Goal: Transaction & Acquisition: Purchase product/service

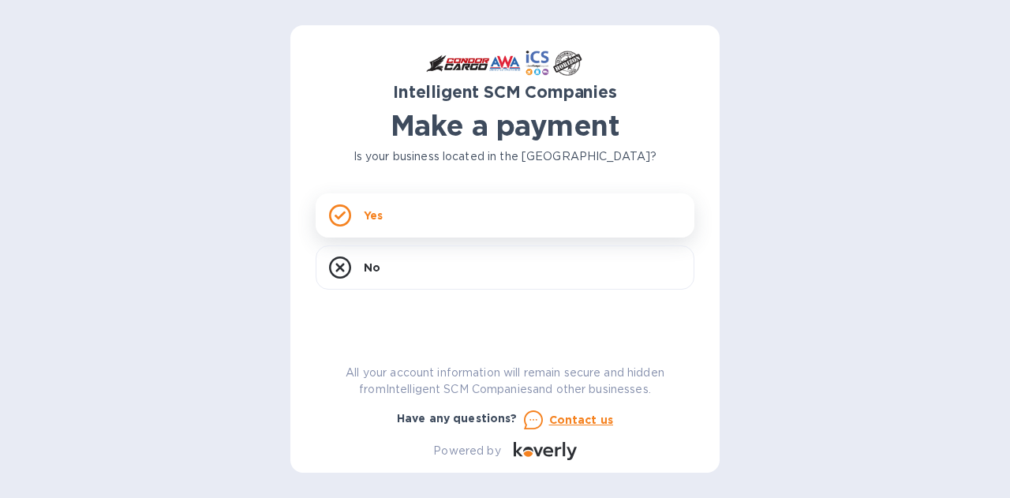
click at [378, 211] on p "Yes" at bounding box center [373, 215] width 19 height 16
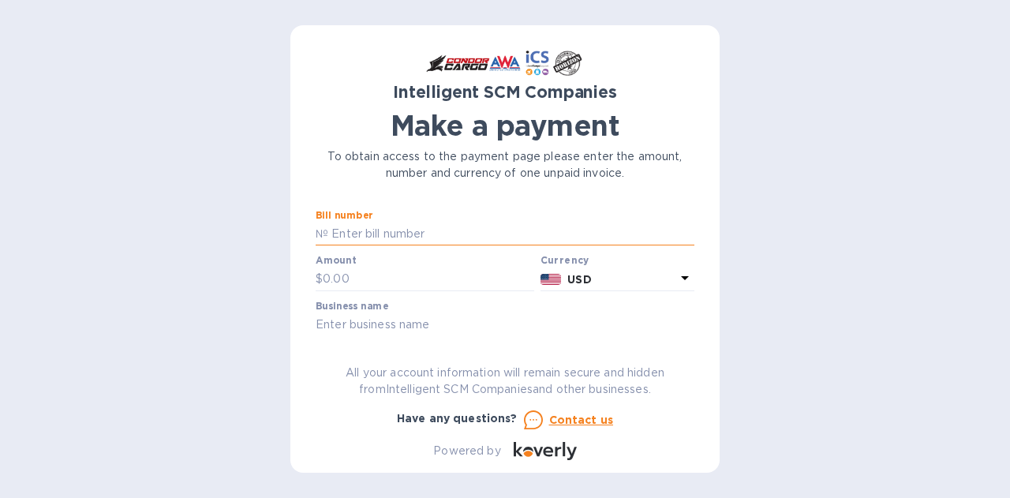
click at [398, 239] on input "text" at bounding box center [511, 234] width 366 height 24
paste input "S00493746"
click at [468, 338] on div "Intelligent SCM Companies Make a payment To obtain access to the payment page p…" at bounding box center [505, 254] width 379 height 409
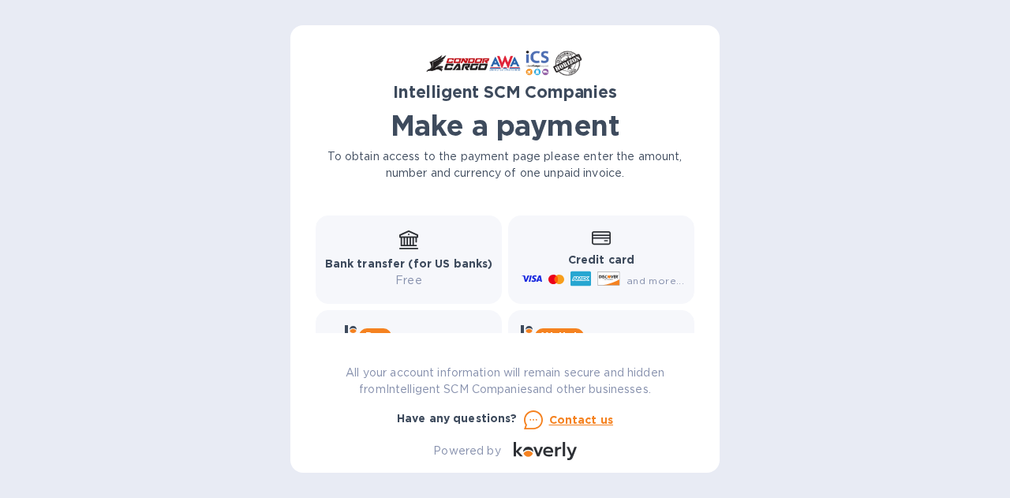
scroll to position [192, 0]
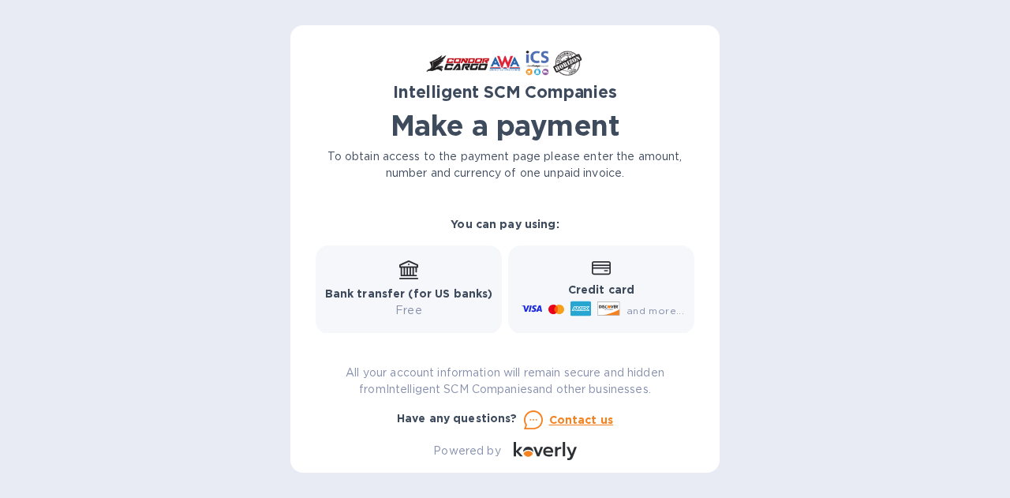
click at [577, 269] on div "Credit card and more..." at bounding box center [601, 290] width 166 height 61
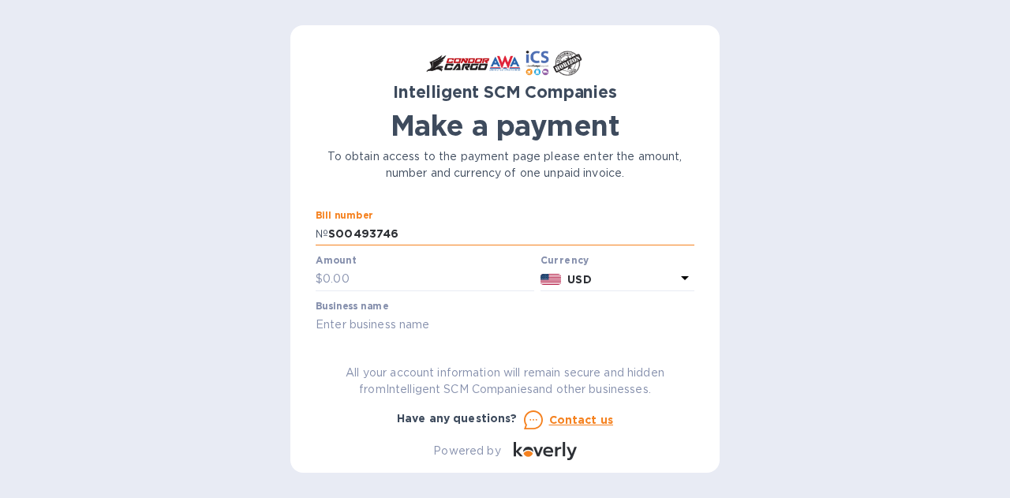
click at [383, 231] on input "S00493746" at bounding box center [511, 234] width 366 height 24
paste input "ZIMUHKG8348377"
type input "ZIMUHKG83483776"
click at [739, 276] on div "Intelligent SCM Companies Make a payment To obtain access to the payment page p…" at bounding box center [505, 249] width 1010 height 498
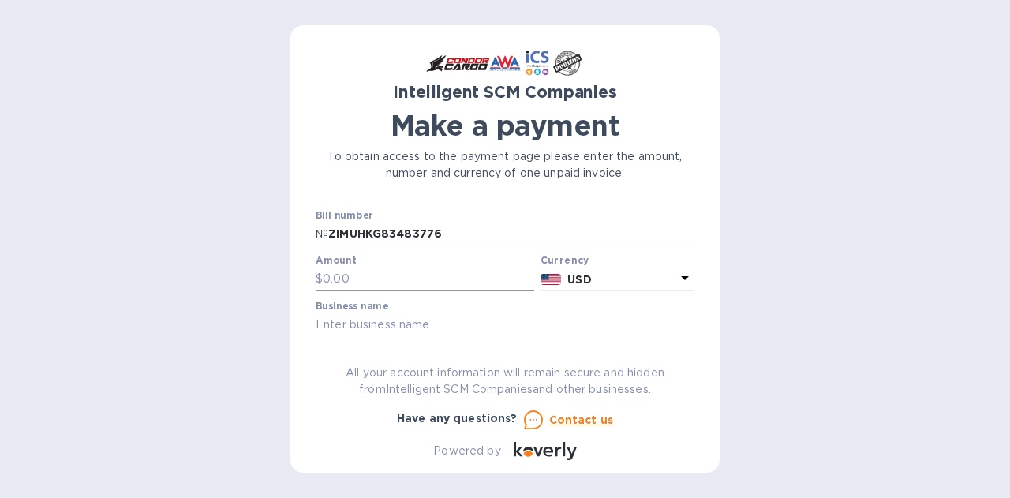
click at [363, 278] on input "text" at bounding box center [428, 279] width 211 height 24
type input "2"
type input "212.1"
click at [636, 313] on input "text" at bounding box center [505, 325] width 379 height 24
type input "פ"
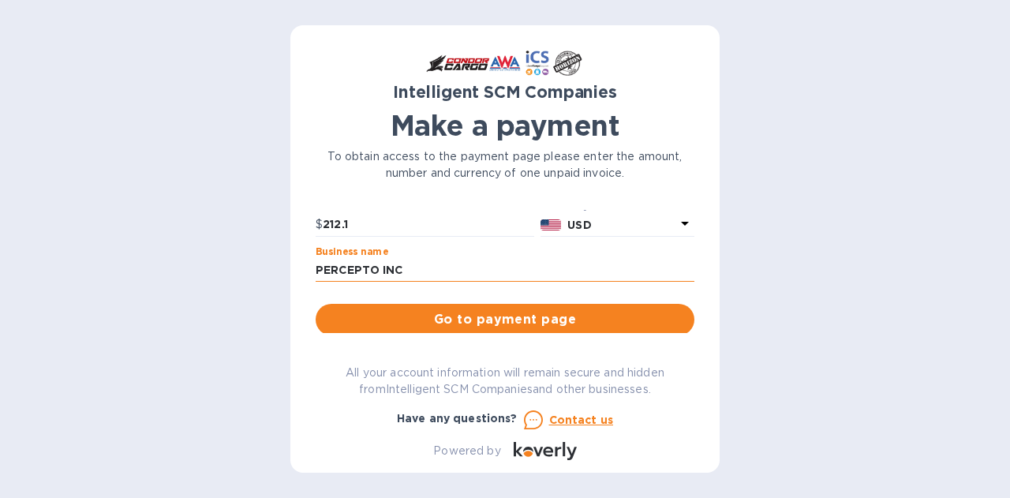
scroll to position [79, 0]
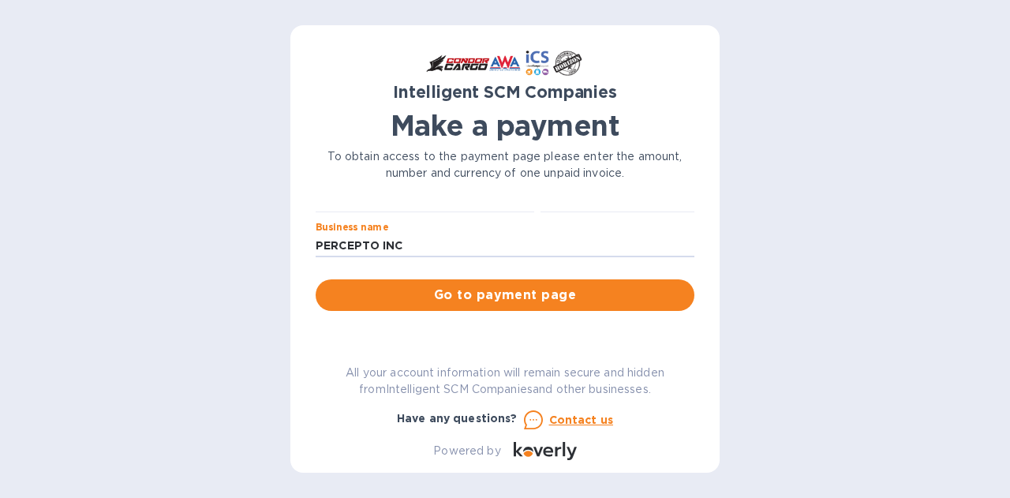
type input "PERCEPTO INC"
click at [546, 292] on span "Go to payment page" at bounding box center [504, 295] width 353 height 19
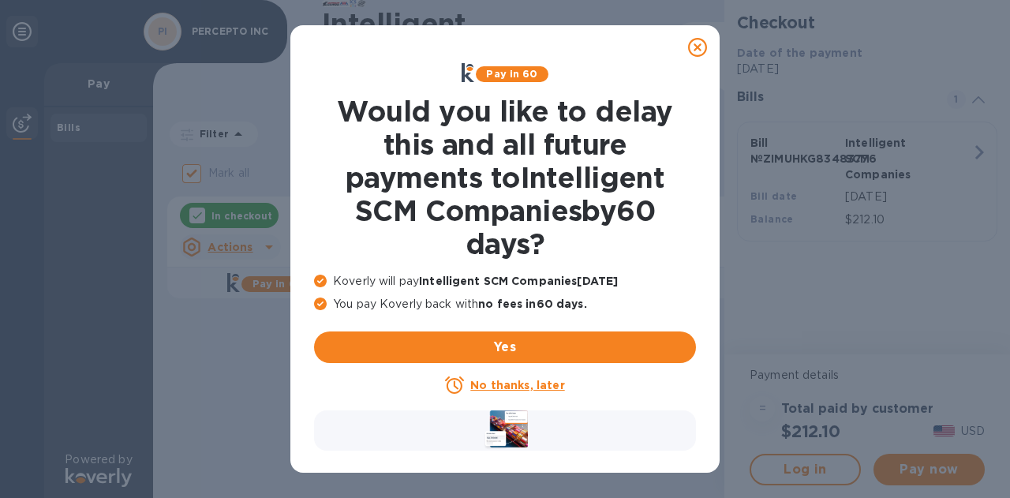
click at [484, 379] on u "No thanks, later" at bounding box center [517, 385] width 94 height 13
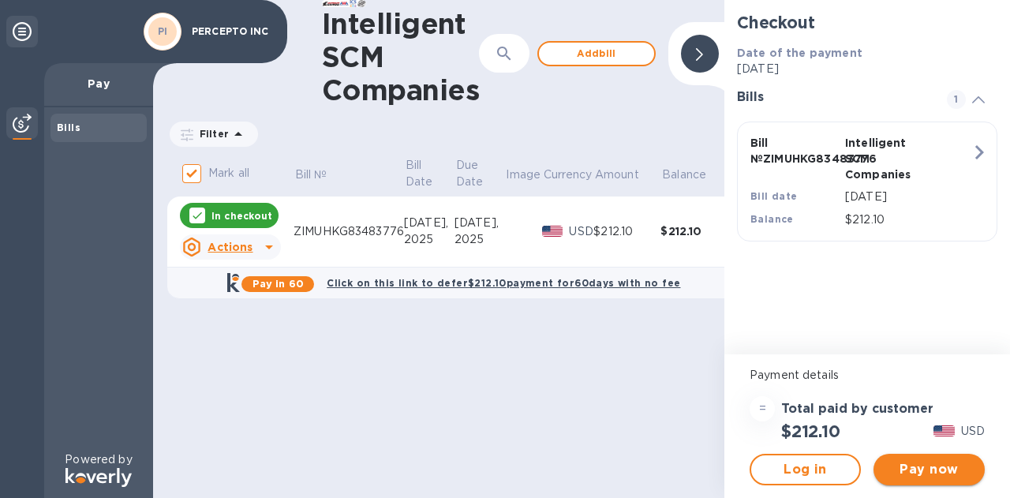
click at [918, 473] on span "Pay now" at bounding box center [929, 469] width 86 height 19
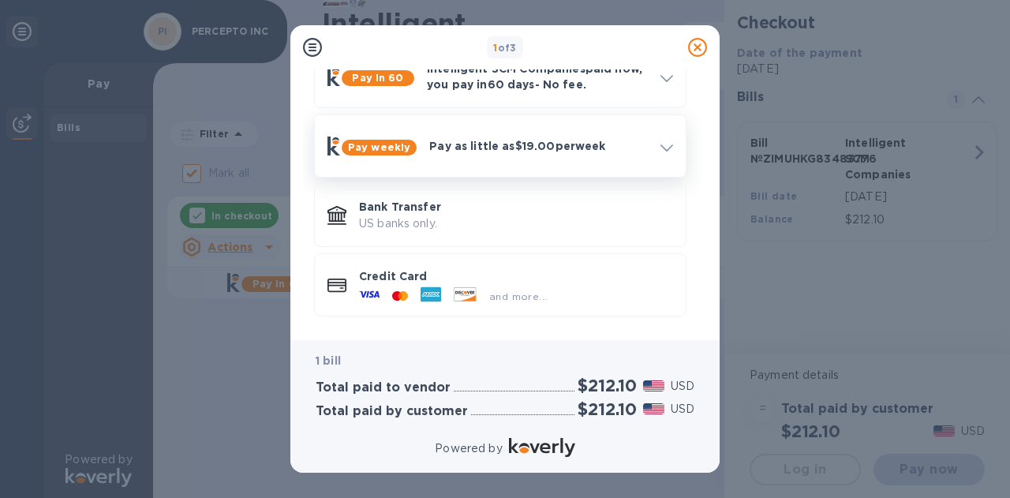
scroll to position [93, 0]
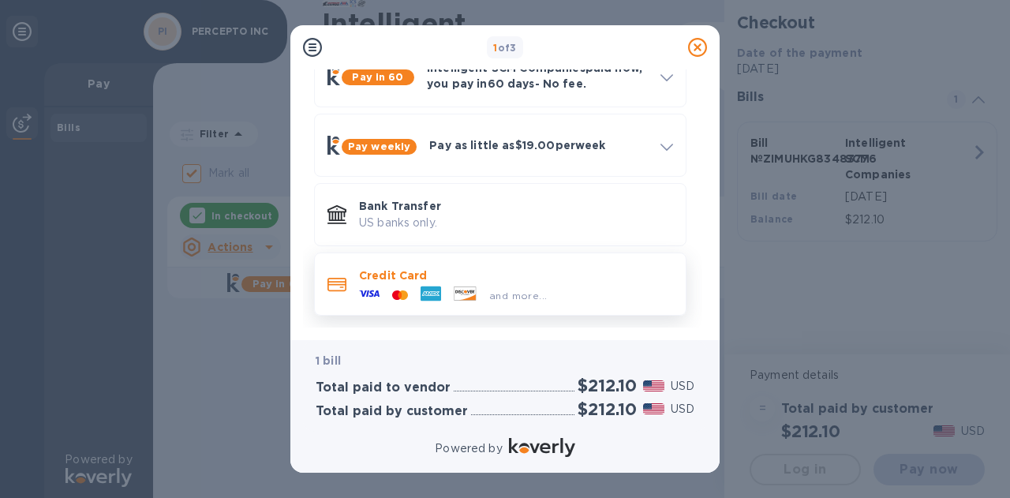
click at [499, 290] on span "and more..." at bounding box center [518, 296] width 58 height 12
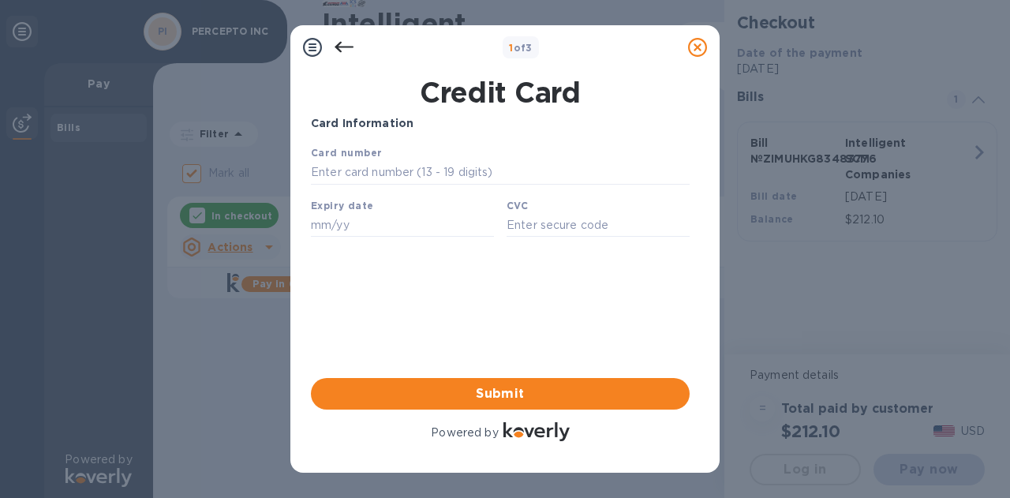
scroll to position [0, 0]
click at [390, 178] on input "text" at bounding box center [500, 173] width 379 height 24
paste input "8348 3776"
type input "8348 3776"
click at [323, 234] on input "text" at bounding box center [402, 225] width 183 height 24
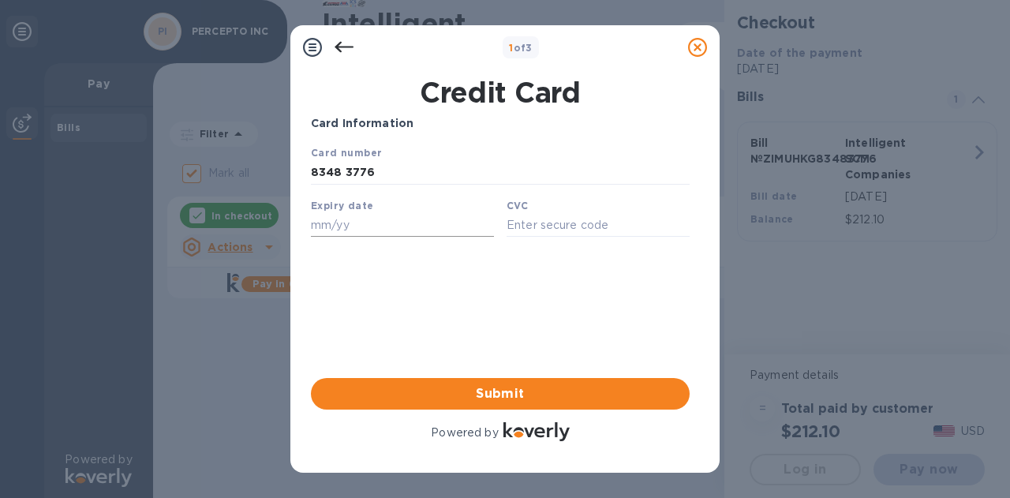
paste input "11/27"
type input "11/27"
click at [512, 226] on input "text" at bounding box center [597, 225] width 183 height 24
type input "006"
click at [517, 386] on span "Submit" at bounding box center [499, 393] width 353 height 19
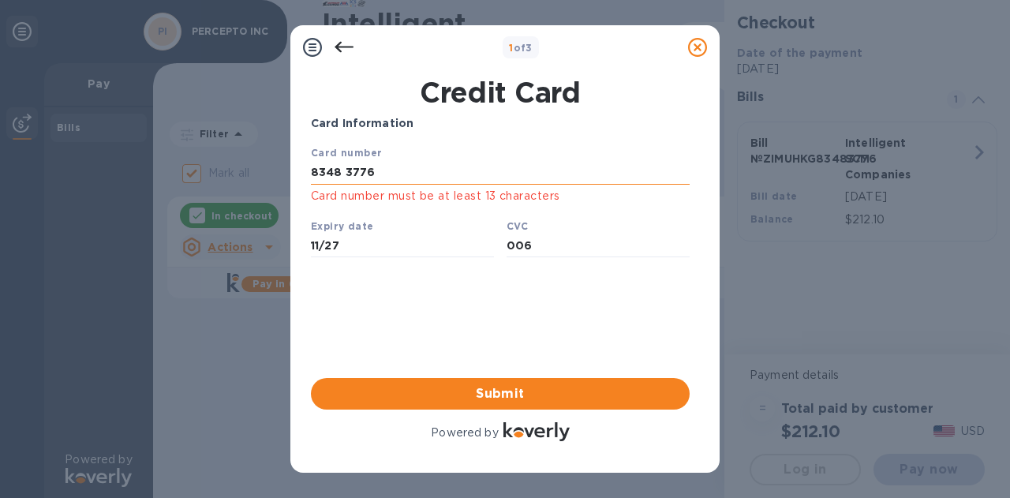
click at [349, 172] on input "8348 3776" at bounding box center [500, 173] width 379 height 24
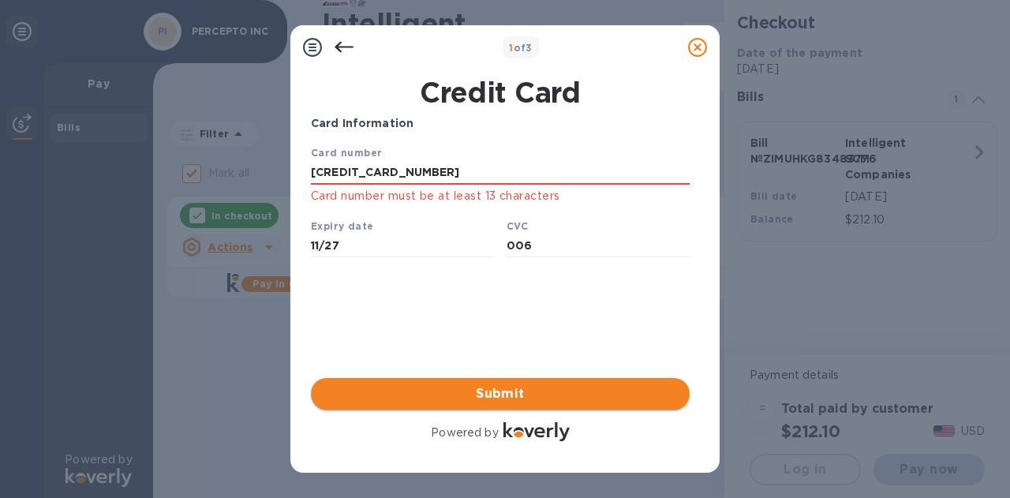
type input "4065 9400 5163 1910"
click at [520, 400] on span "Submit" at bounding box center [499, 393] width 353 height 19
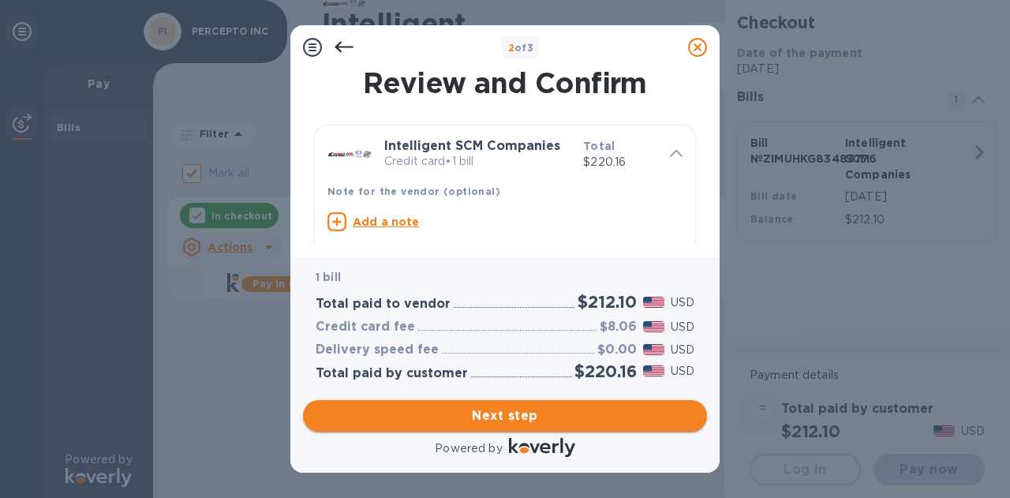
click at [519, 411] on span "Next step" at bounding box center [505, 415] width 379 height 19
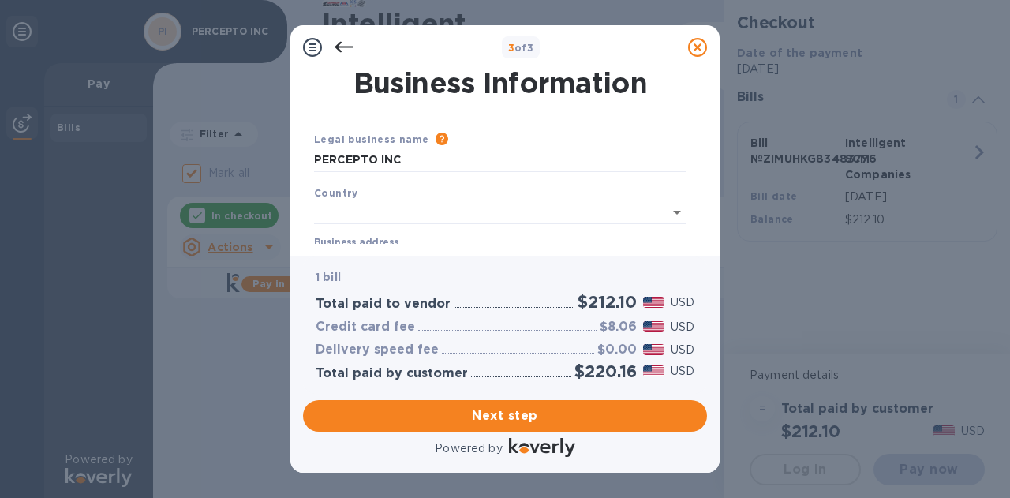
type input "United States"
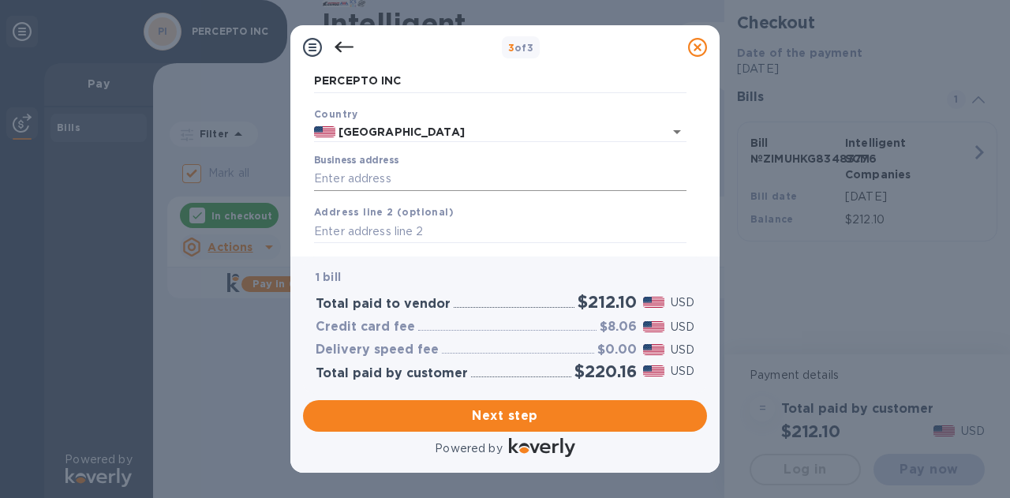
click at [361, 183] on input "Business address" at bounding box center [500, 179] width 372 height 24
paste input "7201 Haverhill Business Pkwy, Riviera Beach, FL 33407"
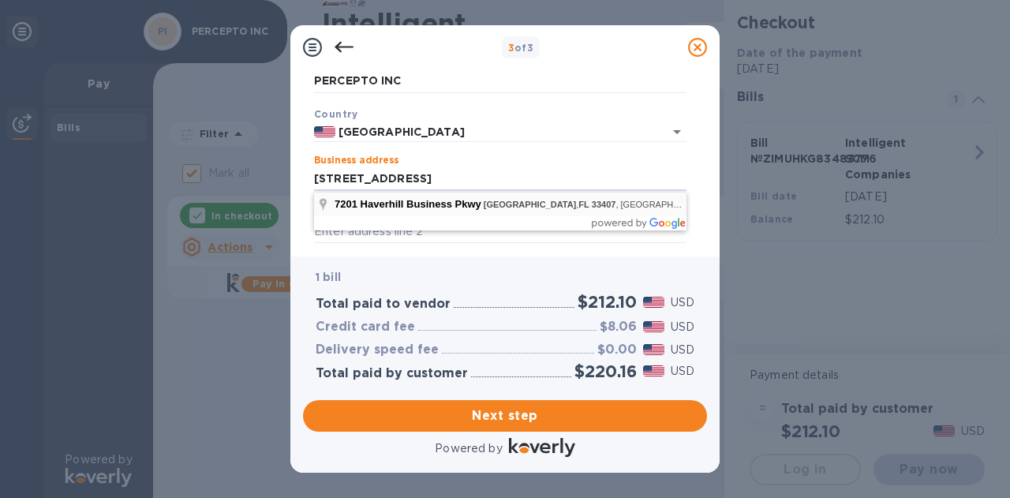
type input "7201 Haverhill Business Parkway"
type input "Riviera Beach"
type input "FL"
type input "33407"
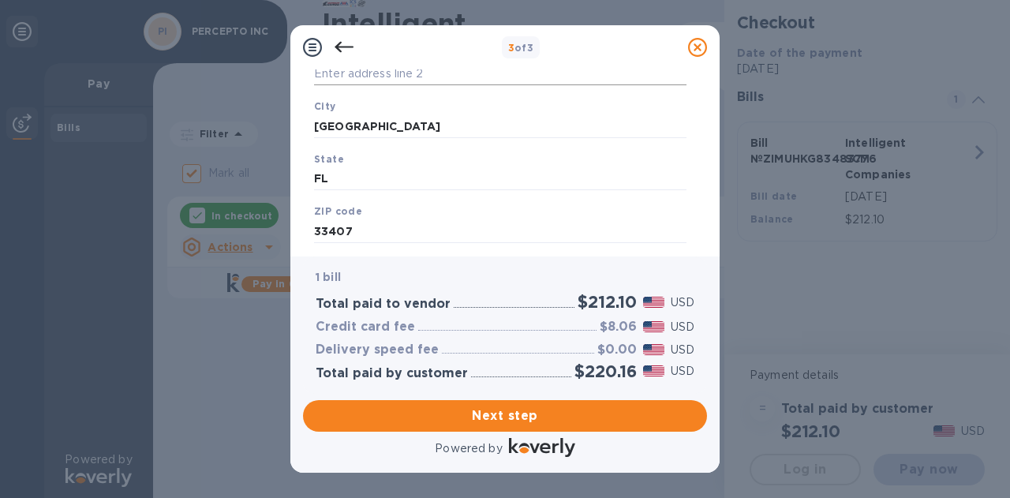
scroll to position [274, 0]
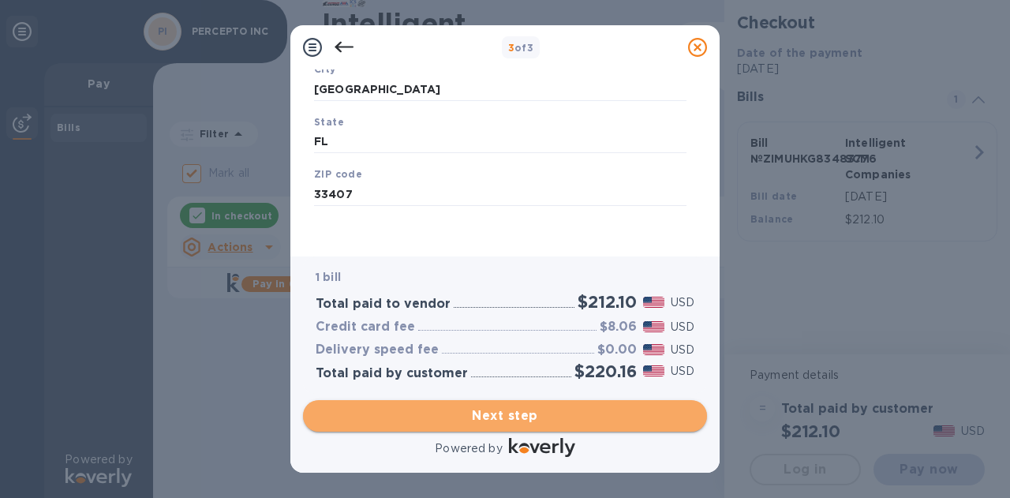
click at [529, 409] on span "Next step" at bounding box center [505, 415] width 379 height 19
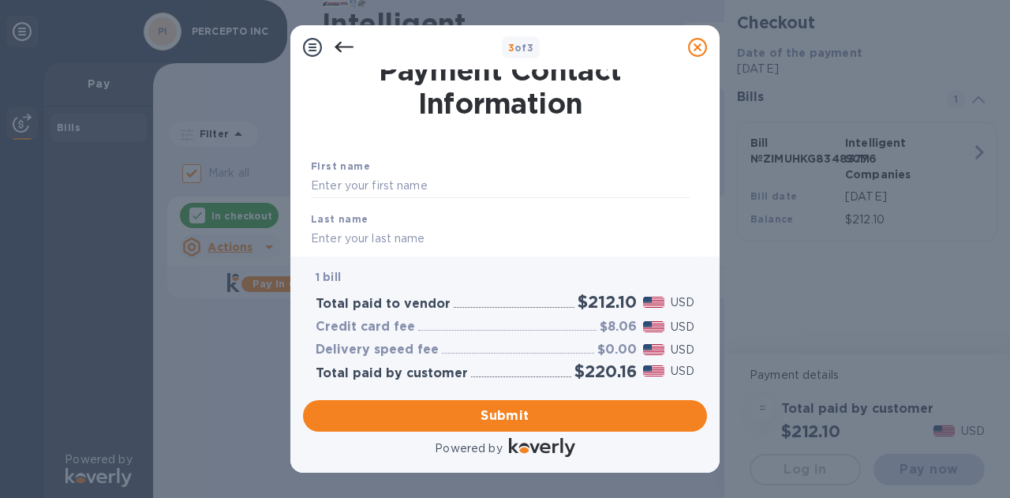
scroll to position [0, 0]
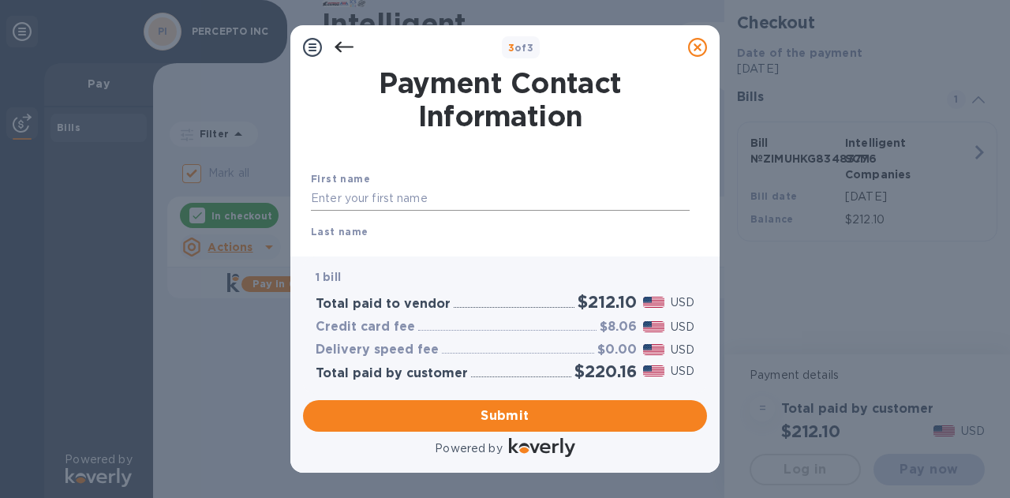
click at [515, 203] on input "text" at bounding box center [500, 199] width 379 height 24
type input "GALIT"
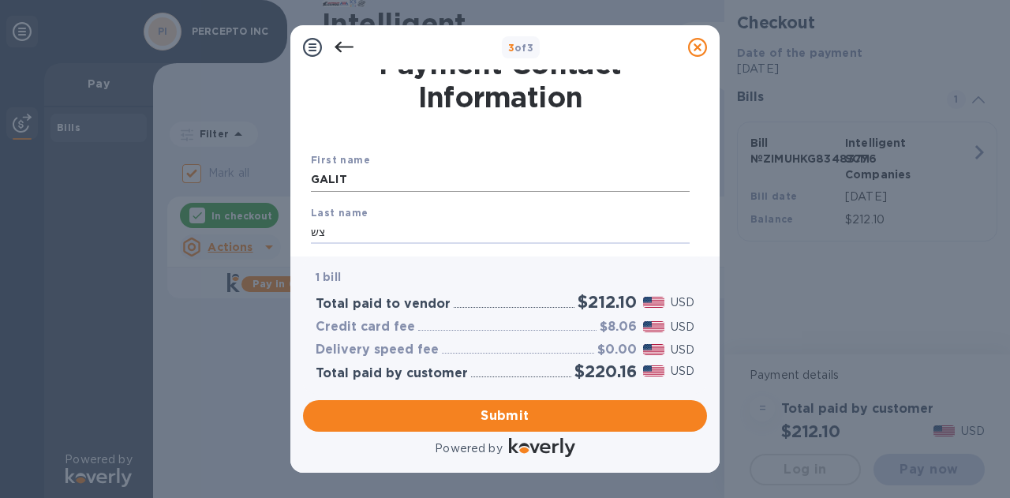
type input "צ"
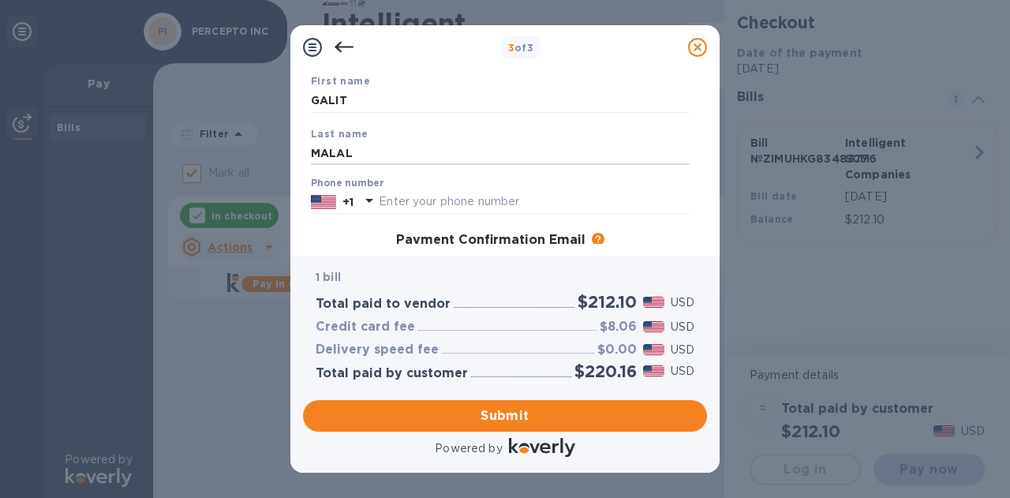
type input "MALAL"
click at [388, 203] on input "text" at bounding box center [534, 202] width 311 height 24
paste input "9544719134"
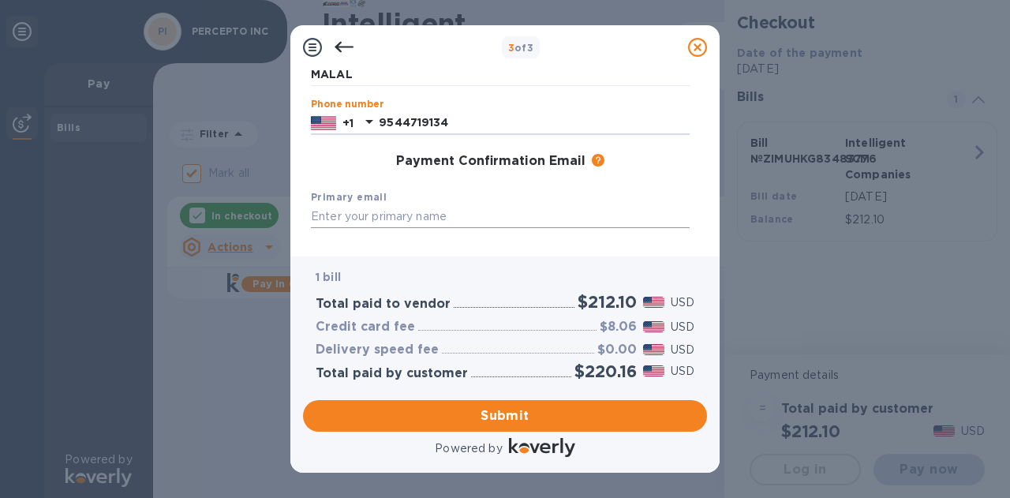
type input "9544719134"
click at [505, 222] on input "text" at bounding box center [500, 217] width 379 height 24
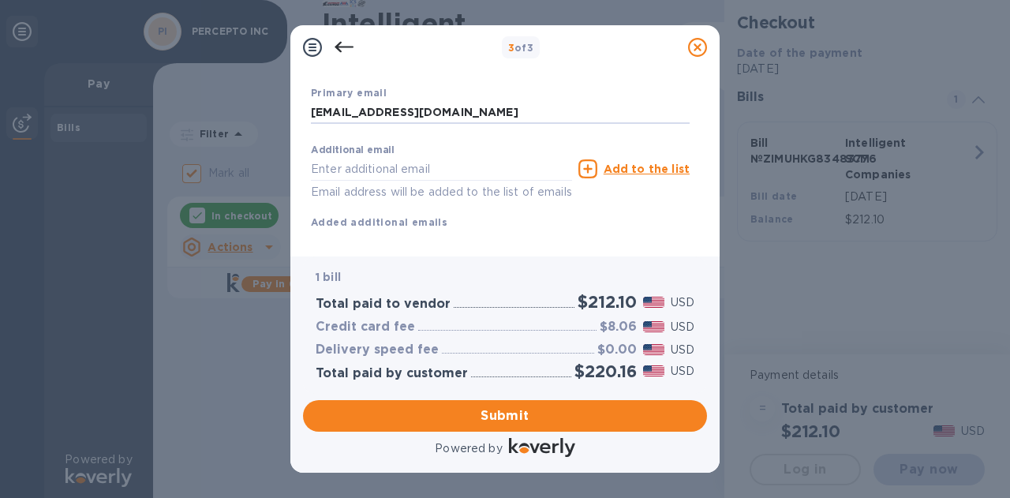
scroll to position [311, 0]
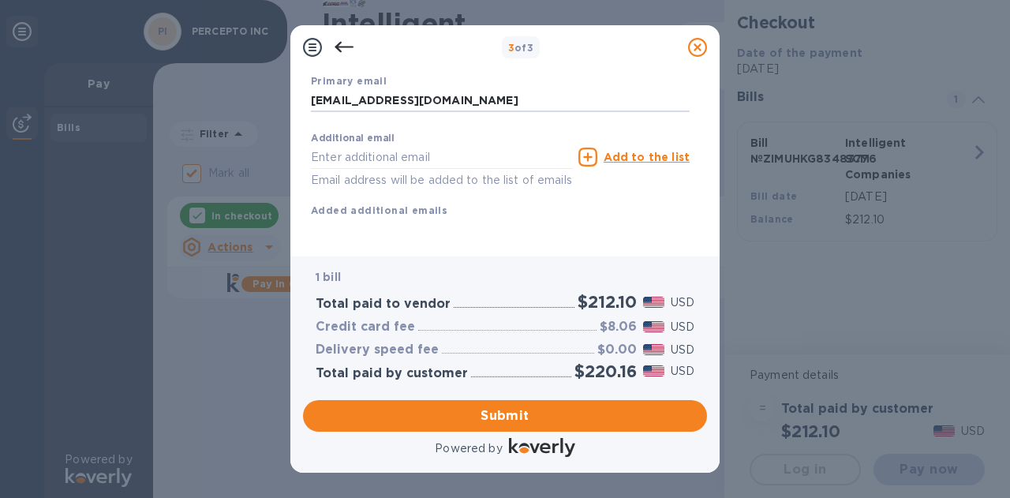
type input "GALIT.MAL@PERCEPTO.CO"
click at [447, 146] on input "text" at bounding box center [441, 157] width 261 height 24
paste input "4386050011580613117@meshpay.me"
type input "4386050011580613117@meshpay.me"
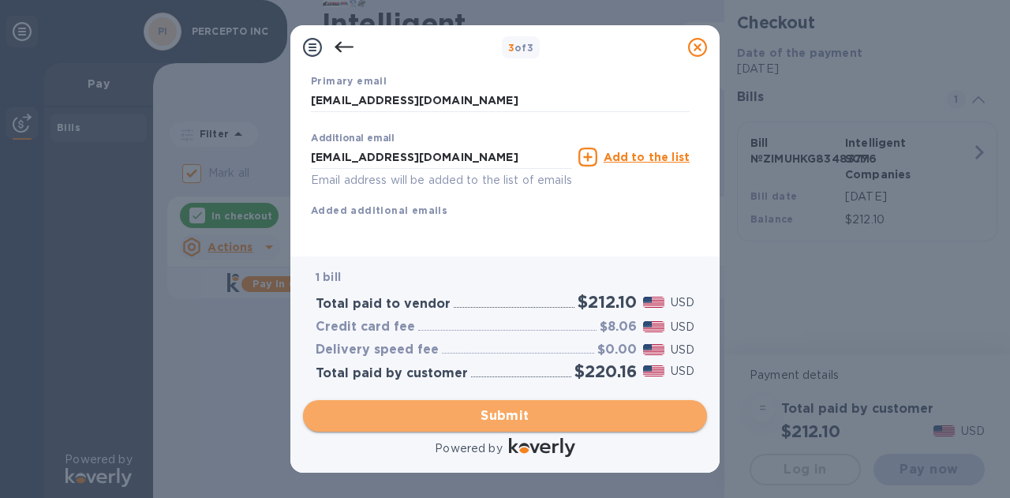
click at [541, 421] on span "Submit" at bounding box center [505, 415] width 379 height 19
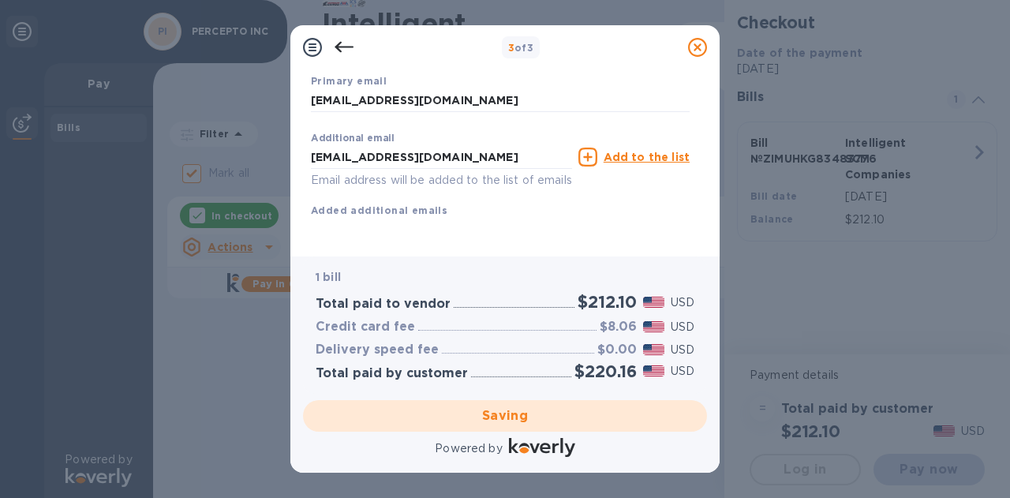
checkbox input "false"
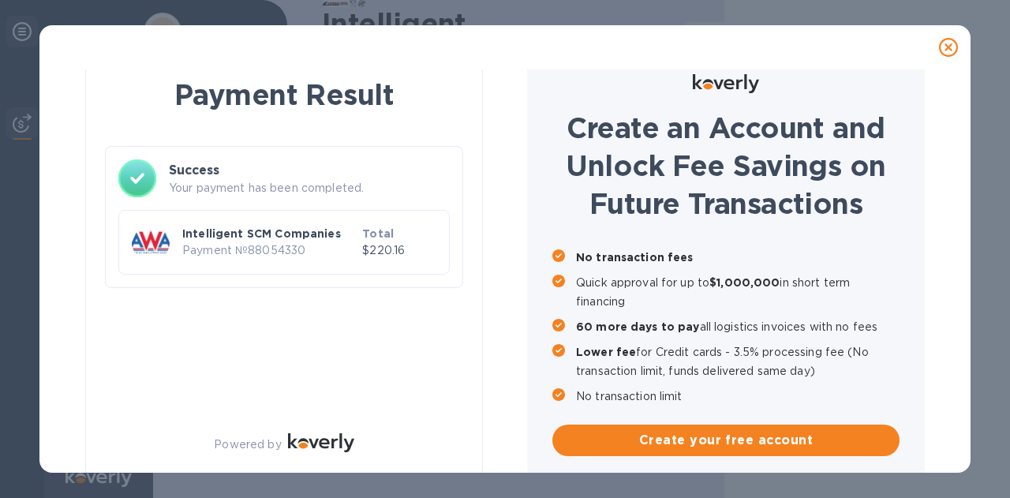
scroll to position [35, 0]
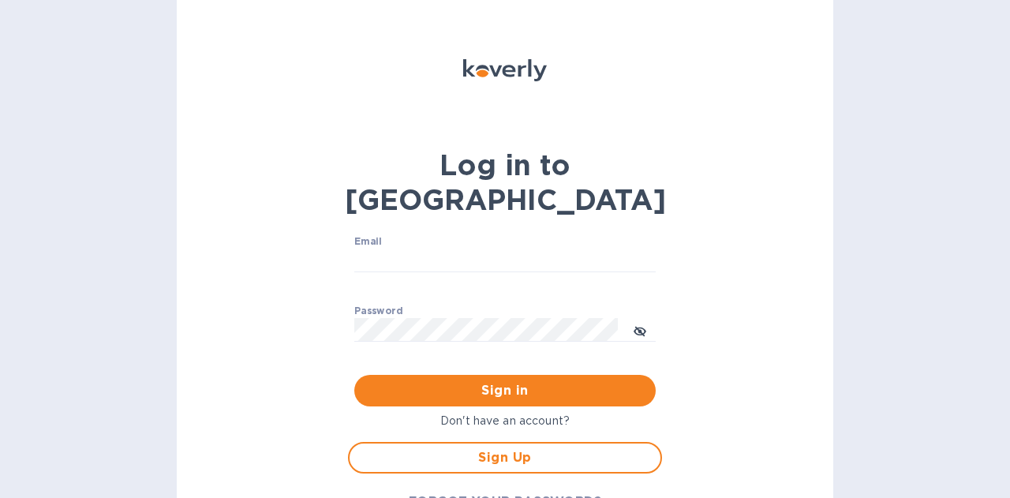
click at [484, 413] on p "Don't have an account?" at bounding box center [505, 421] width 314 height 17
click at [516, 448] on span "Sign Up" at bounding box center [505, 457] width 286 height 19
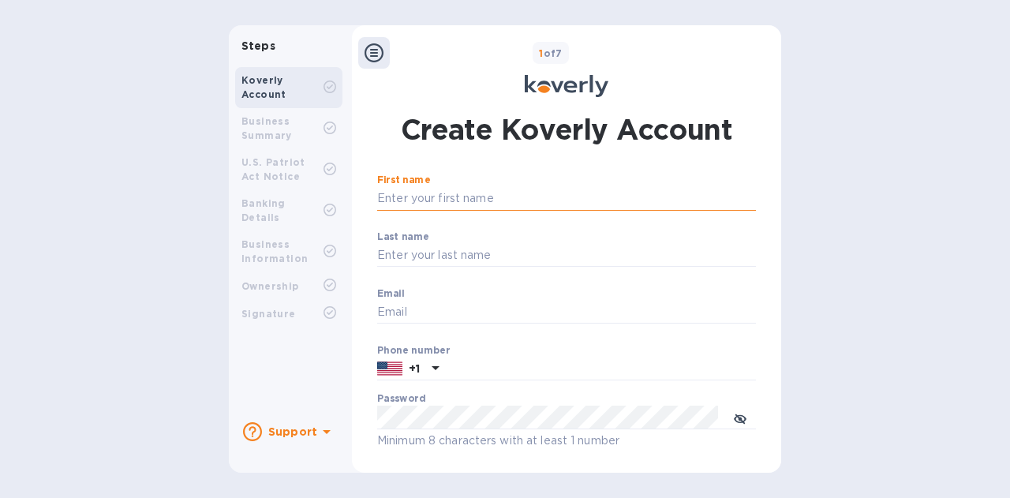
click at [434, 195] on input "First name" at bounding box center [566, 199] width 379 height 24
type input "GALIT"
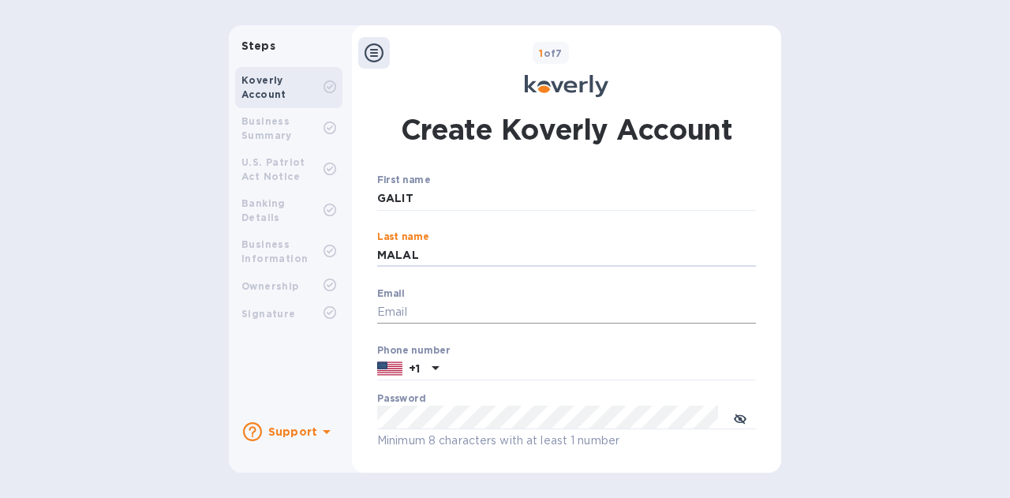
type input "MALAL"
click at [398, 310] on input "Email" at bounding box center [566, 313] width 379 height 24
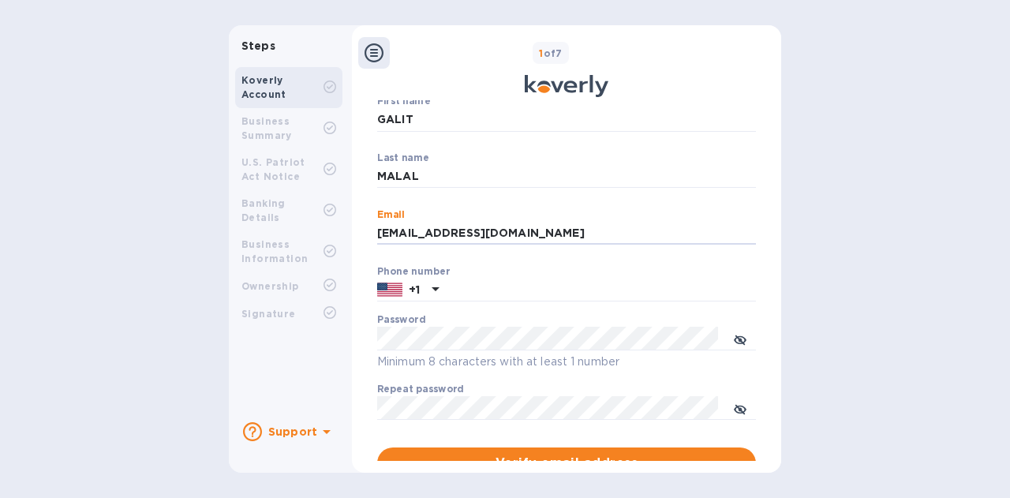
type input "GALIT.MAL@PERCEPTO.CO"
click at [457, 285] on input "text" at bounding box center [600, 290] width 311 height 24
paste input "9544719134"
type input "9544719134"
click at [738, 337] on icon "toggle password visibility" at bounding box center [740, 340] width 13 height 8
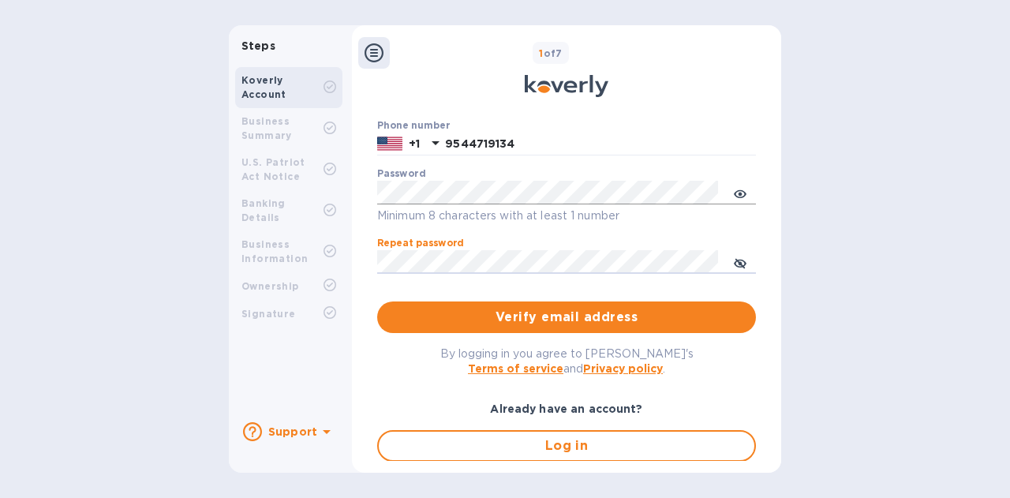
scroll to position [279, 0]
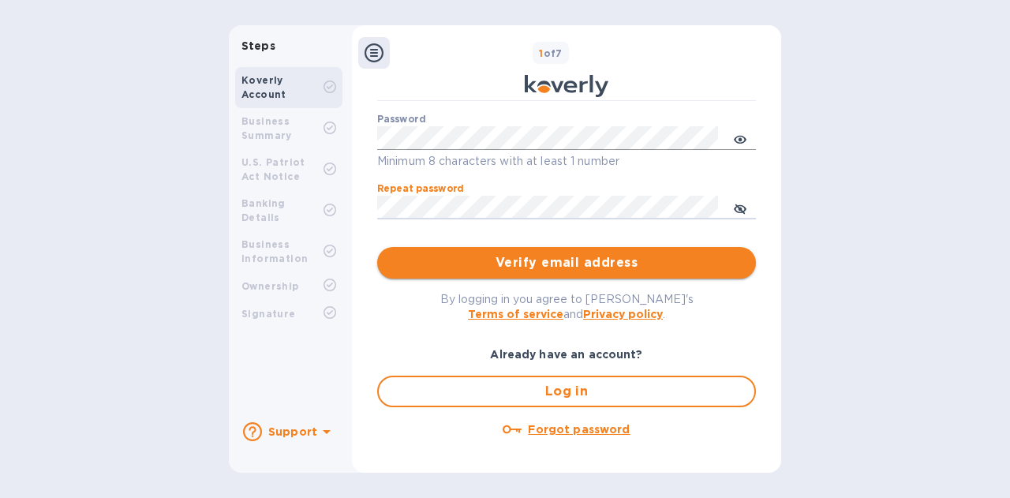
click at [544, 263] on span "Verify email address" at bounding box center [566, 262] width 353 height 19
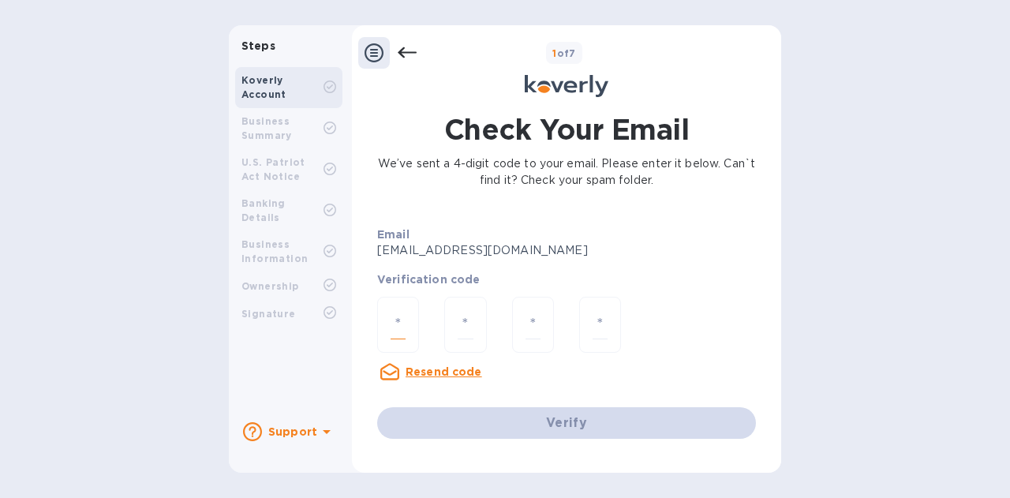
click at [404, 332] on input "number" at bounding box center [397, 324] width 15 height 29
type input "2"
type input "0"
type input "9"
type input "4"
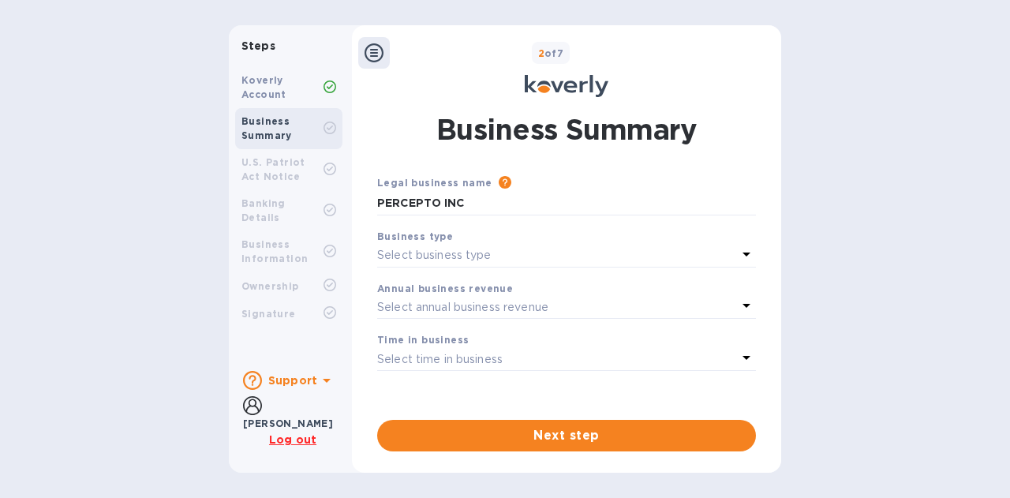
click at [496, 255] on div "Select business type" at bounding box center [557, 256] width 360 height 22
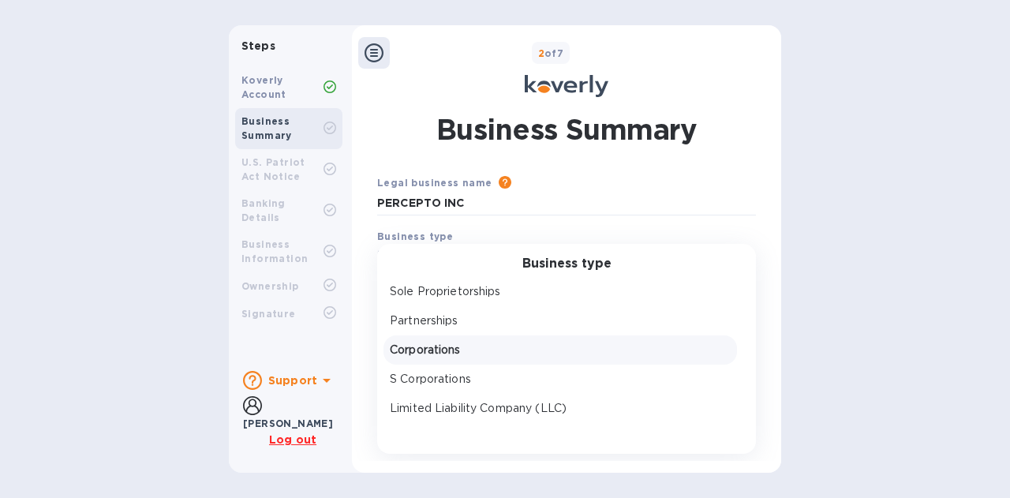
click at [458, 347] on p "Corporations" at bounding box center [560, 350] width 341 height 17
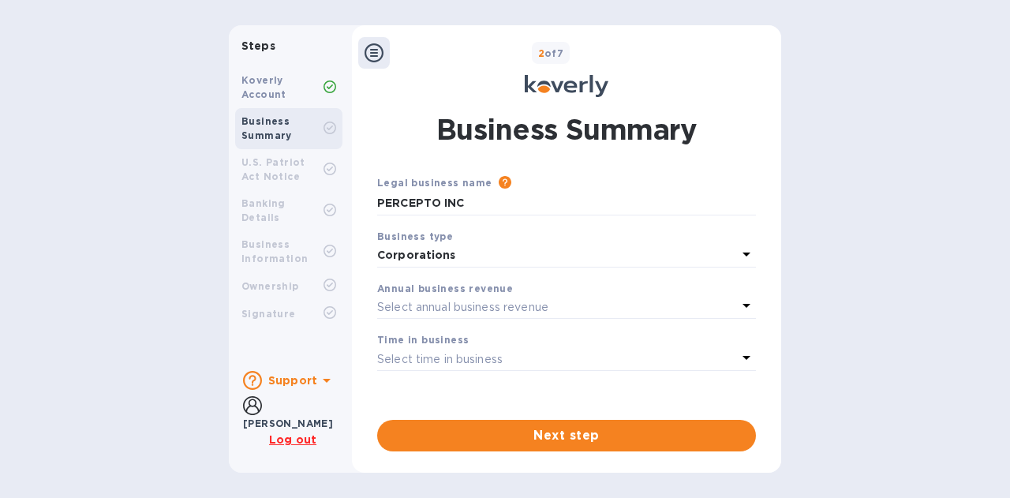
click at [568, 302] on div "Select annual business revenue" at bounding box center [557, 307] width 360 height 22
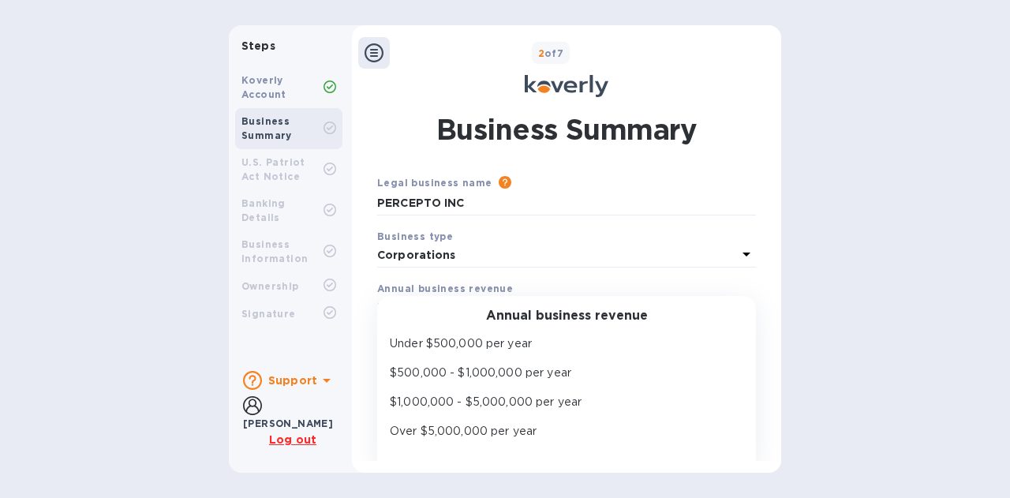
click at [568, 302] on div "Annual business revenue Under $500,000 per year $500,000 - $1,000,000 per year …" at bounding box center [566, 384] width 379 height 176
click at [804, 285] on div "Steps Koverly Account Business Summary U.S. Patriot Act Notice Banking Details …" at bounding box center [505, 248] width 1010 height 447
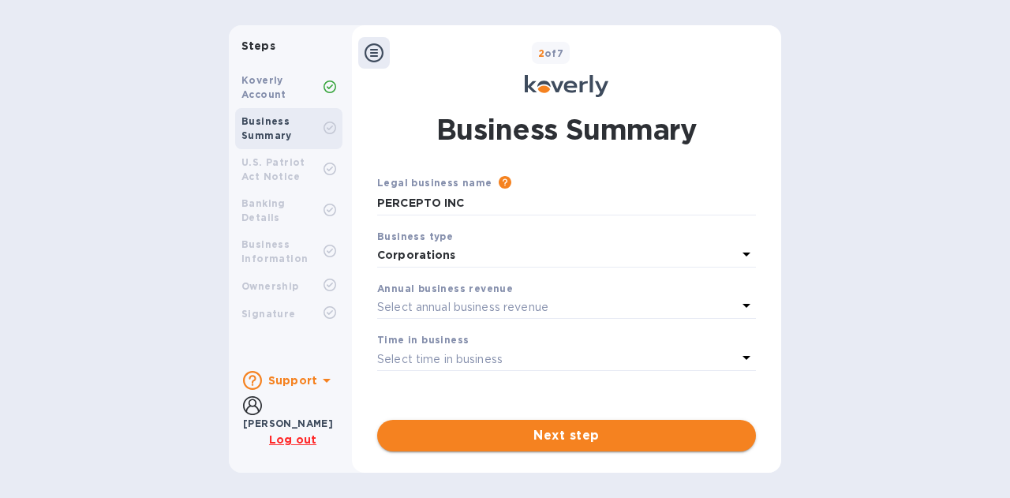
click at [573, 425] on button "Next step" at bounding box center [566, 436] width 379 height 32
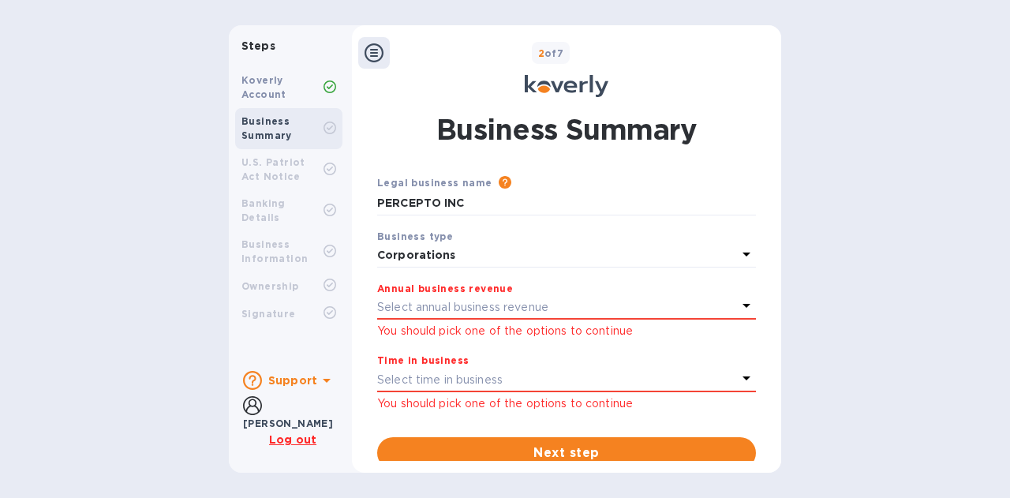
click at [485, 375] on p "Select time in business" at bounding box center [439, 380] width 125 height 17
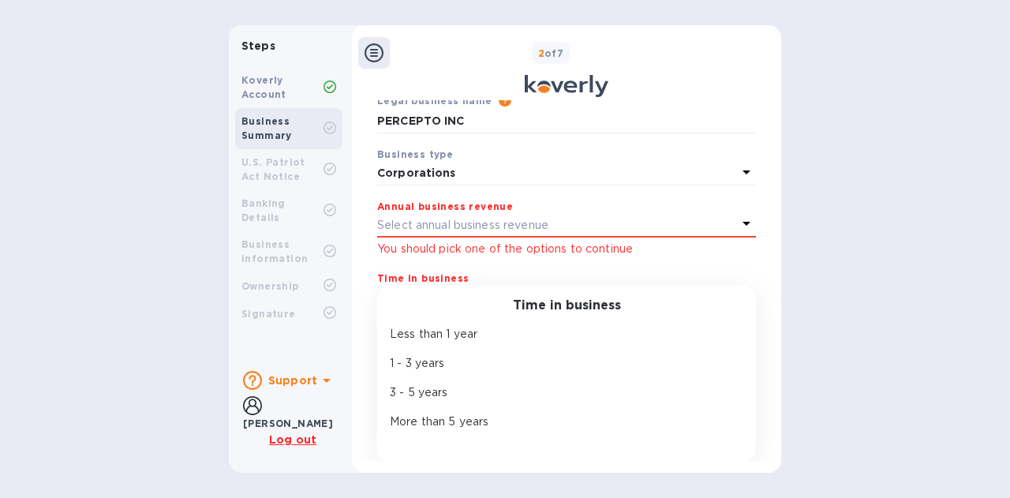
scroll to position [82, 0]
click at [450, 413] on div "More than 5 years" at bounding box center [560, 421] width 347 height 23
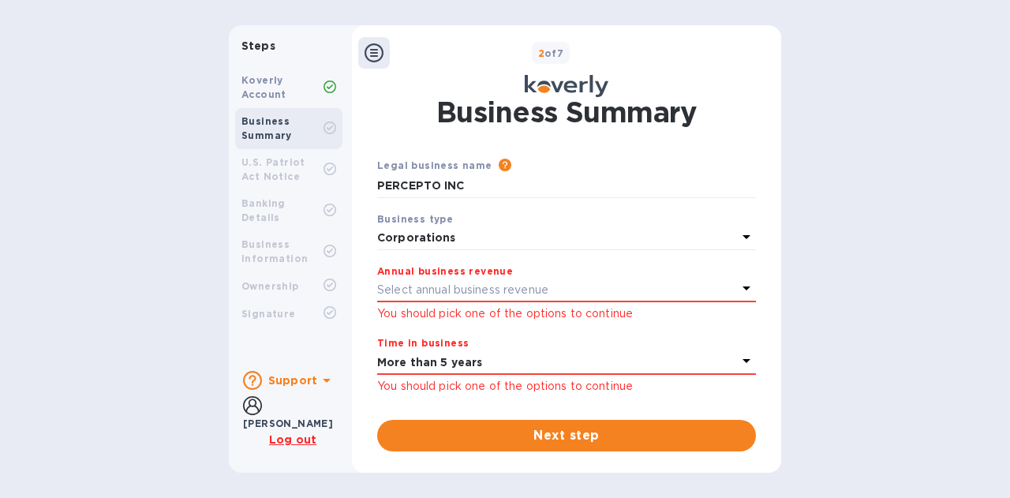
click at [472, 291] on p "Select annual business revenue" at bounding box center [462, 290] width 171 height 17
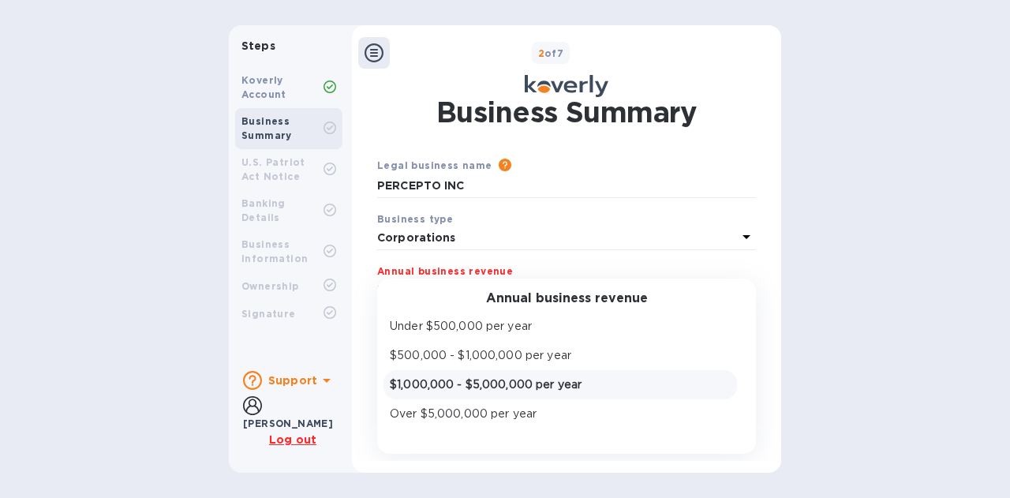
click at [499, 379] on p "$1,000,000 - $5,000,000 per year" at bounding box center [560, 384] width 341 height 17
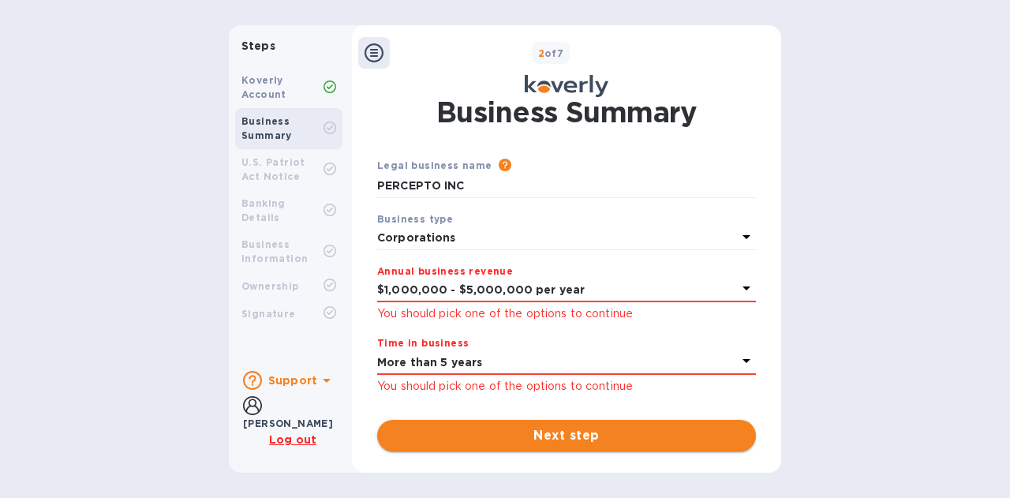
click at [554, 432] on span "Next step" at bounding box center [566, 435] width 353 height 19
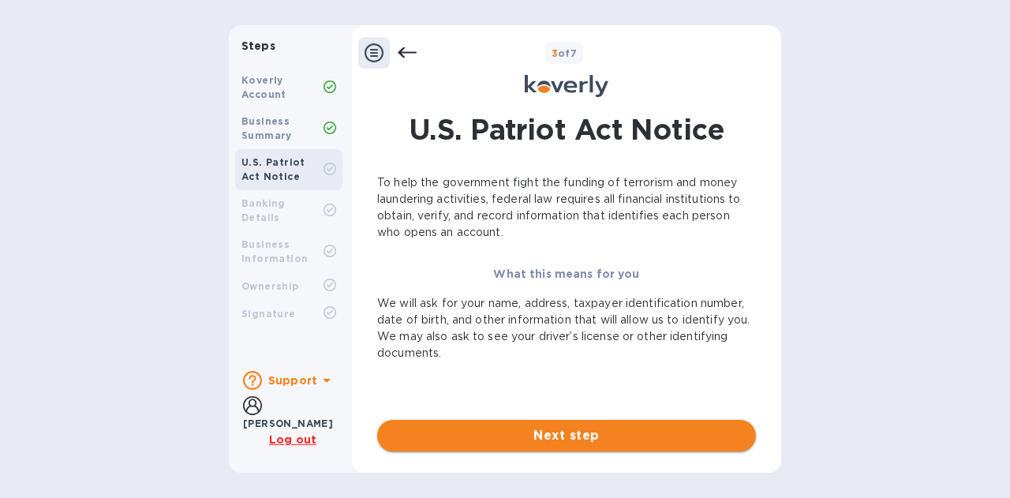
click at [574, 432] on span "Next step" at bounding box center [566, 435] width 353 height 19
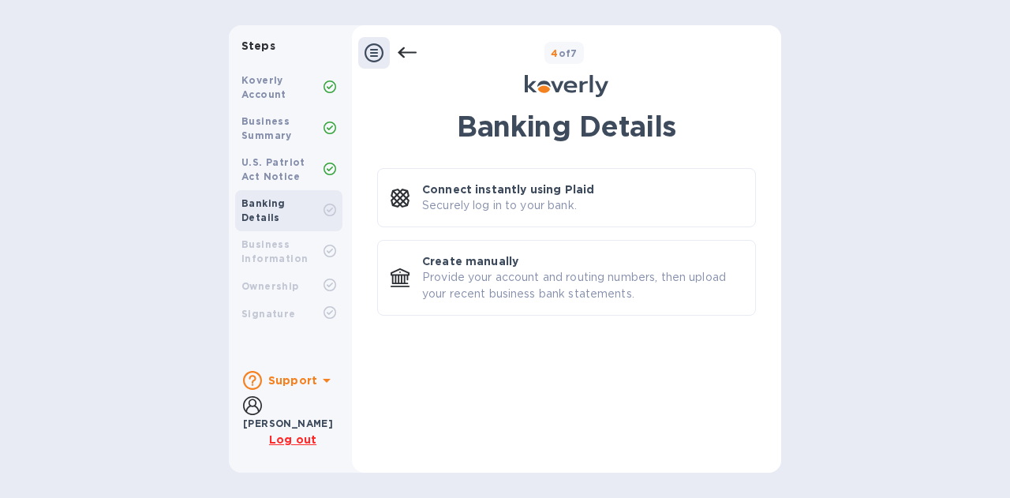
click at [297, 384] on b "Support" at bounding box center [292, 380] width 49 height 13
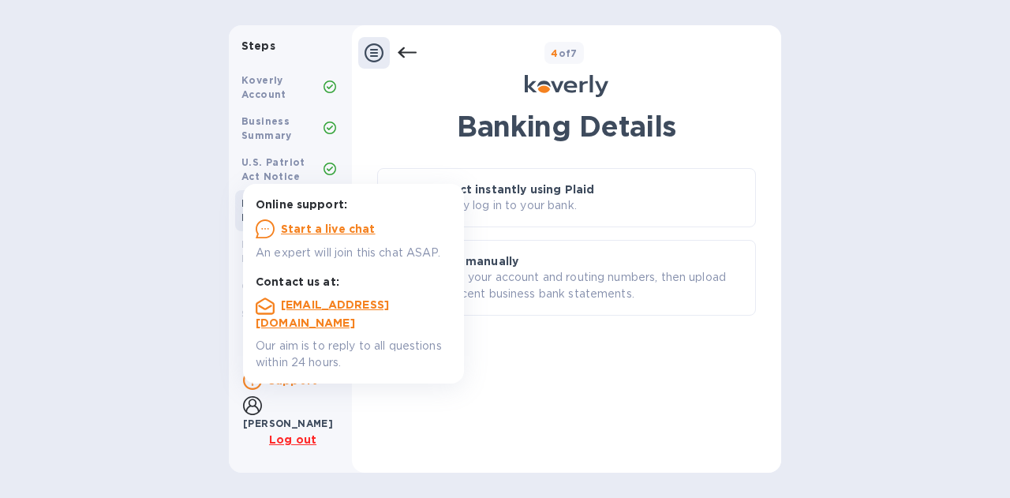
drag, startPoint x: 640, startPoint y: 403, endPoint x: 647, endPoint y: 397, distance: 9.5
click at [641, 403] on div "Banking Details Connect instantly using Plaid Securely log in to your bank. Cre…" at bounding box center [566, 281] width 379 height 342
click at [580, 368] on div "Banking Details Connect instantly using Plaid Securely log in to your bank. Cre…" at bounding box center [566, 281] width 379 height 342
click at [185, 370] on div "Steps Koverly Account Business Summary U.S. Patriot Act Notice Banking Details …" at bounding box center [505, 248] width 1010 height 447
click at [275, 383] on b "Support" at bounding box center [292, 380] width 49 height 13
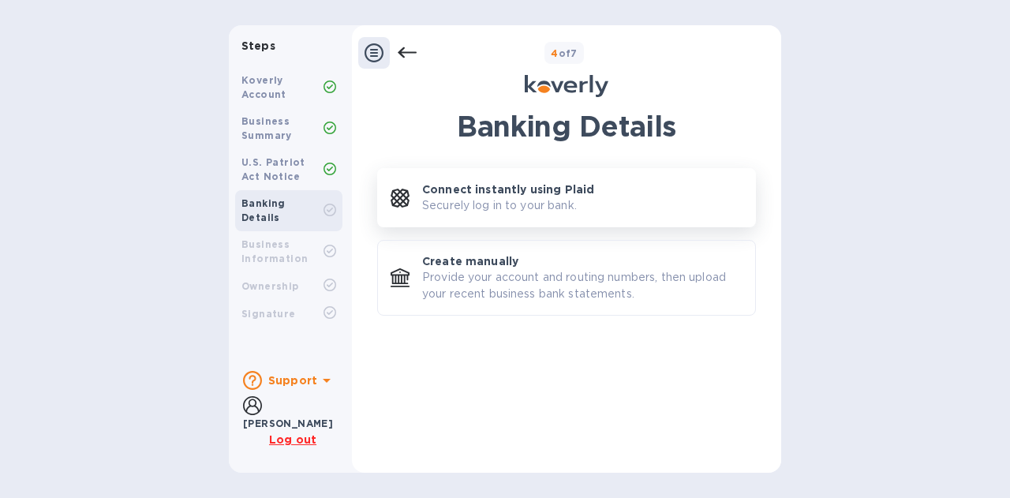
click at [494, 204] on p "Securely log in to your bank." at bounding box center [499, 205] width 155 height 17
